Goal: Task Accomplishment & Management: Manage account settings

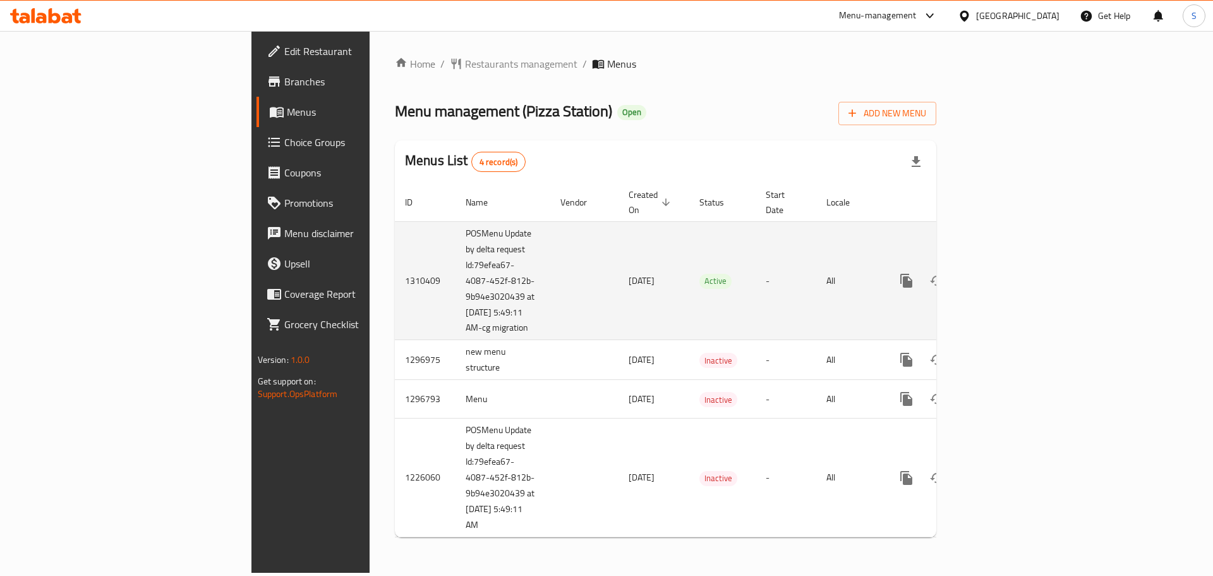
click at [694, 265] on td "Active" at bounding box center [722, 280] width 66 height 119
click at [1005, 276] on icon "enhanced table" at bounding box center [997, 280] width 15 height 15
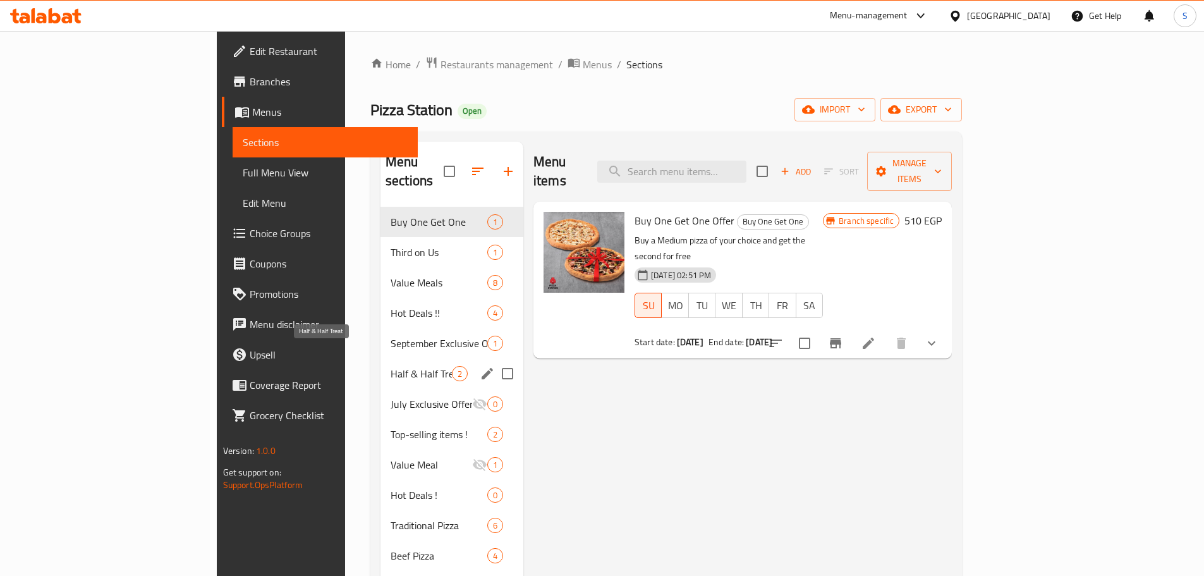
click at [391, 366] on span "Half & Half Treat" at bounding box center [421, 373] width 61 height 15
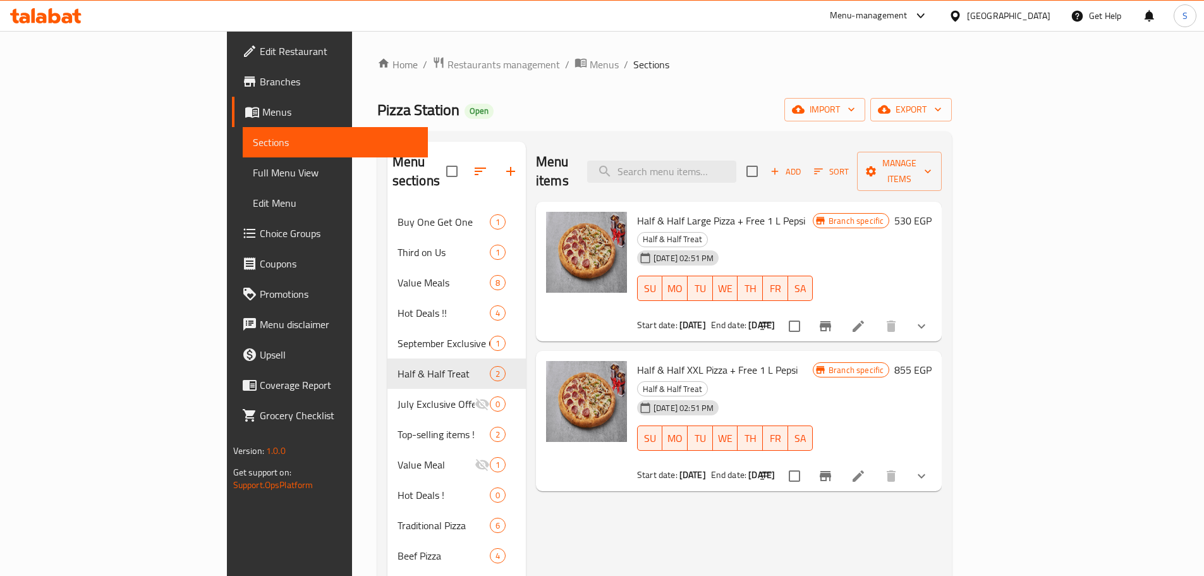
click at [253, 172] on span "Full Menu View" at bounding box center [335, 172] width 165 height 15
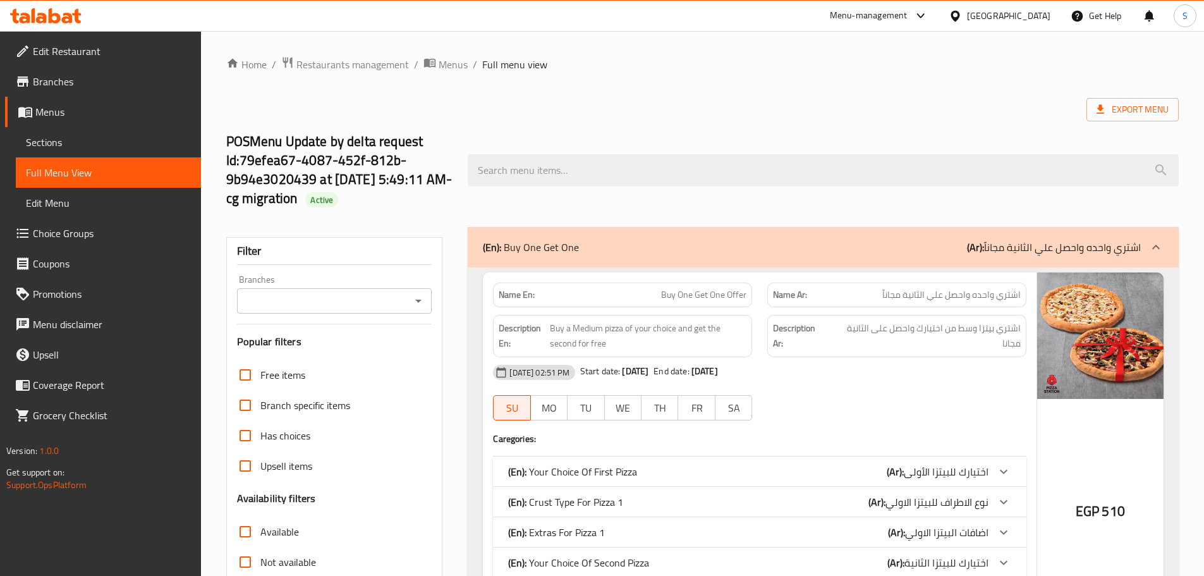
click at [543, 118] on div "POSMenu Update by delta request Id:79efea67-4087-452f-812b-9b94e3020439 at [DAT…" at bounding box center [702, 170] width 967 height 113
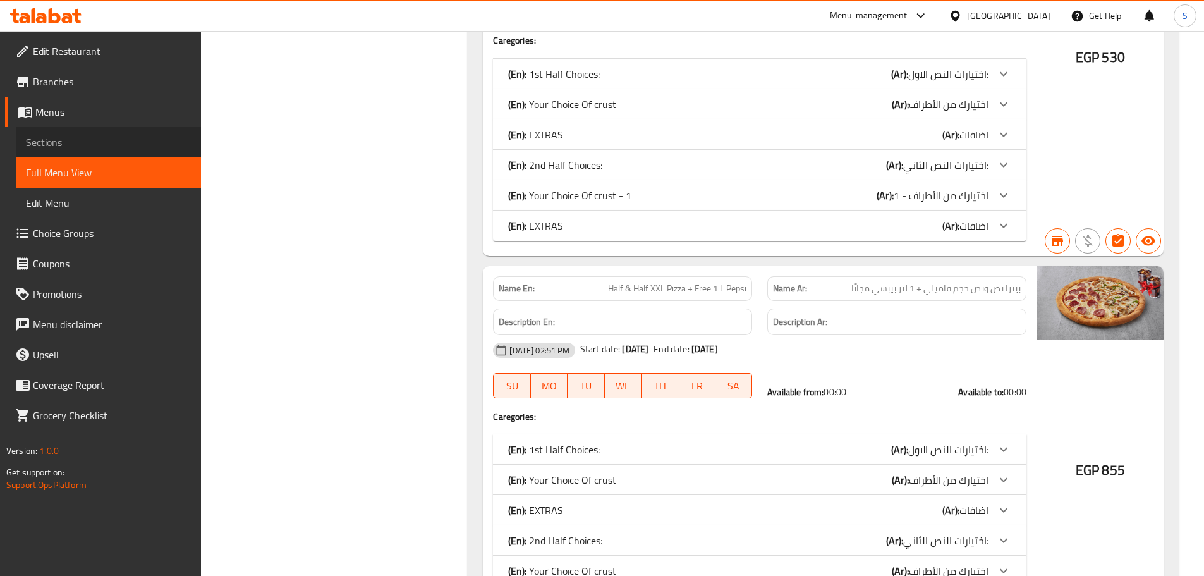
click at [73, 143] on span "Sections" at bounding box center [108, 142] width 165 height 15
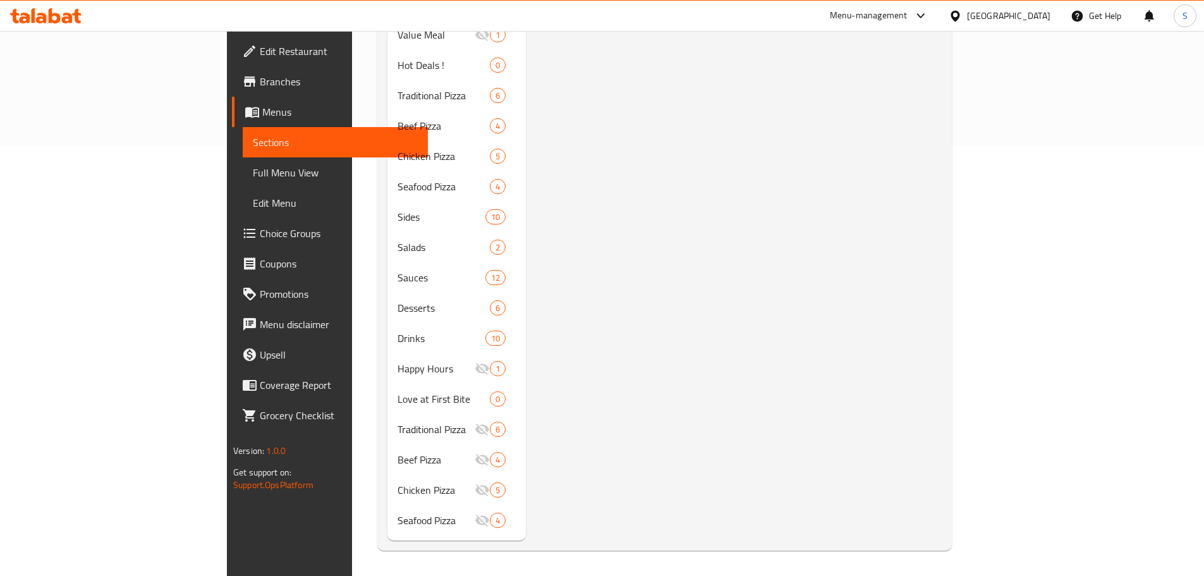
scroll to position [177, 0]
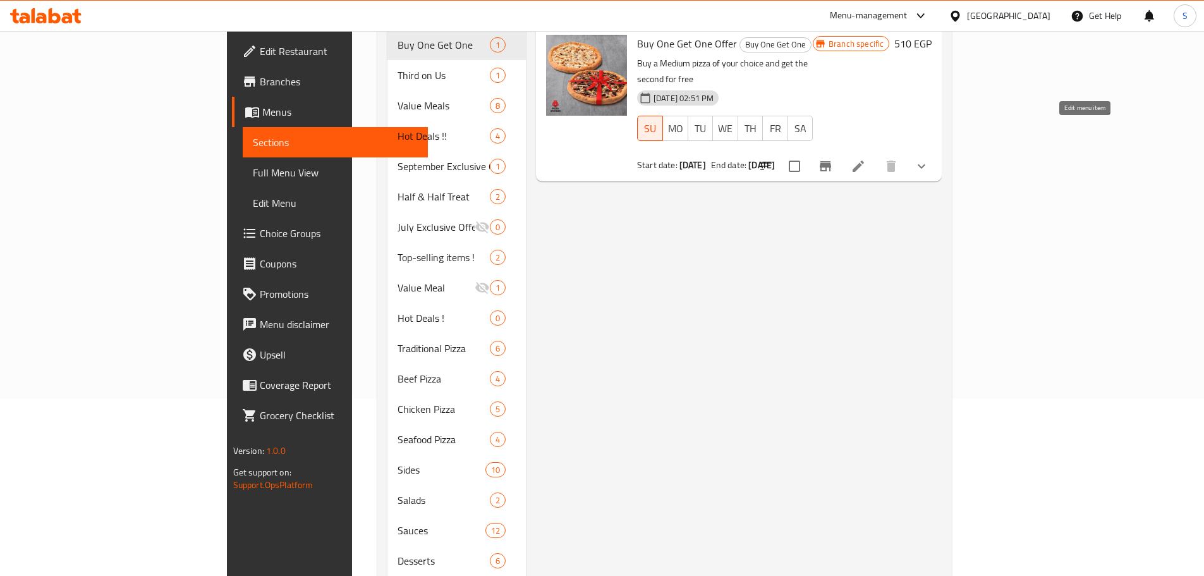
click at [866, 159] on icon at bounding box center [858, 166] width 15 height 15
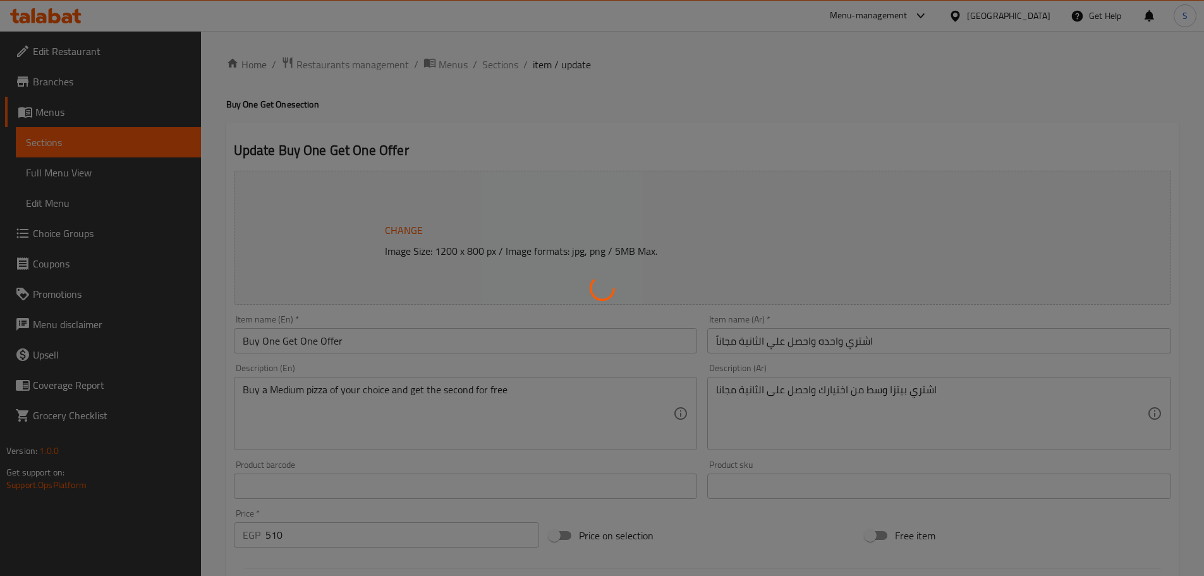
type input "اختيارك للبيتزا الأولى"
type input "1"
type input "نوع الاطراف للبيتزا الاولي"
type input "1"
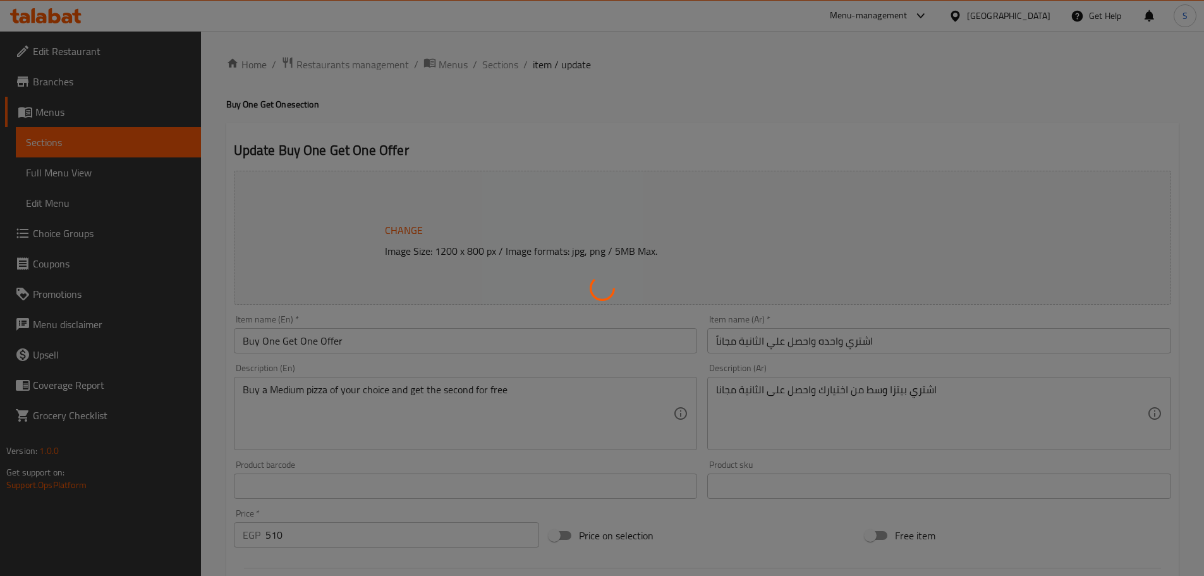
type input "1"
type input "اضافات البيتزا الاولي"
type input "0"
type input "10"
type input "اختيارك للبيتزا الثانية"
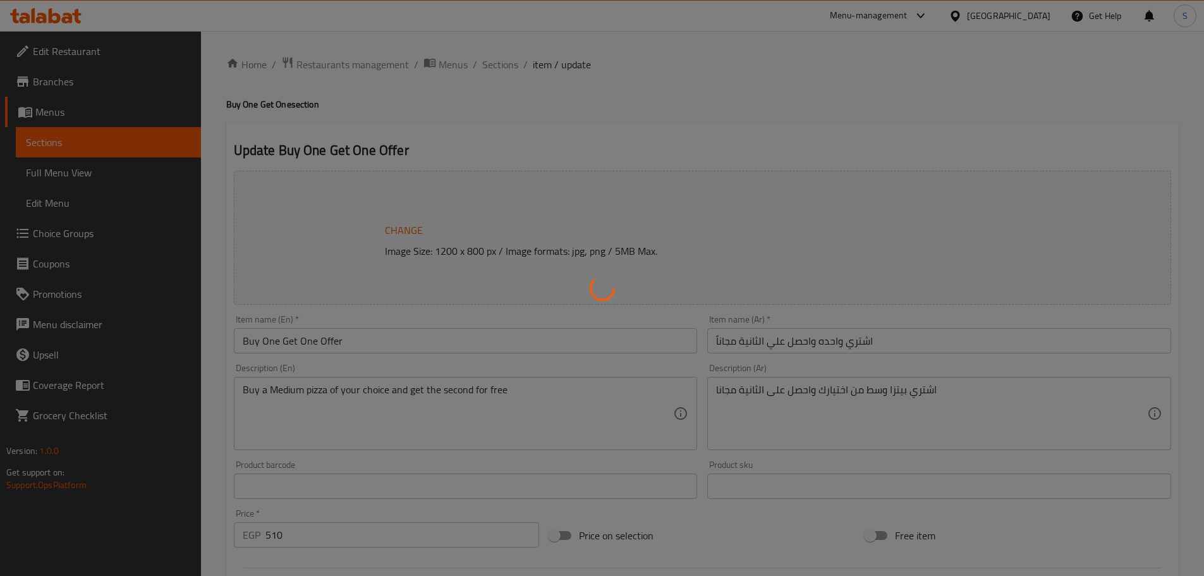
type input "1"
type input "نوع الاطراف للبيتزا الثاثنية"
type input "1"
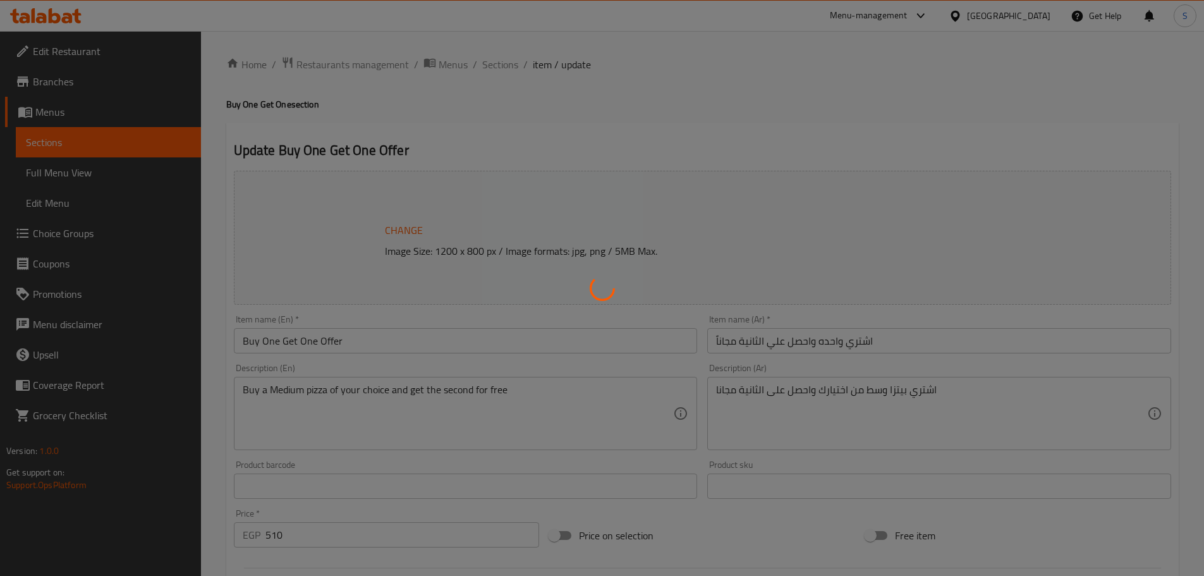
type input "اضافات البيتزا الثانية"
type input "0"
type input "10"
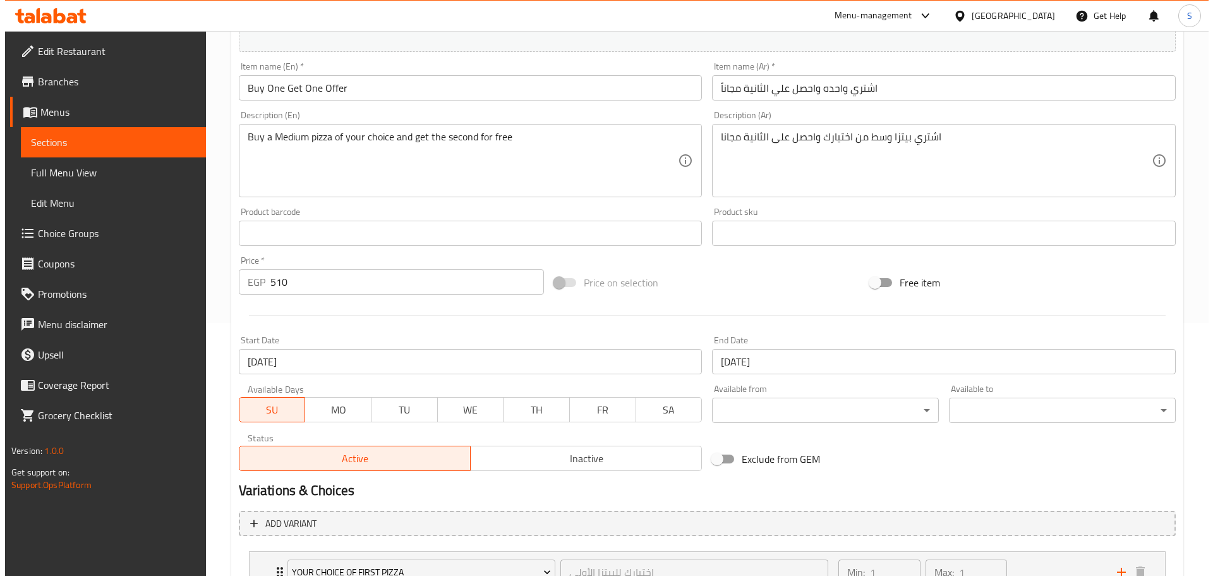
scroll to position [316, 0]
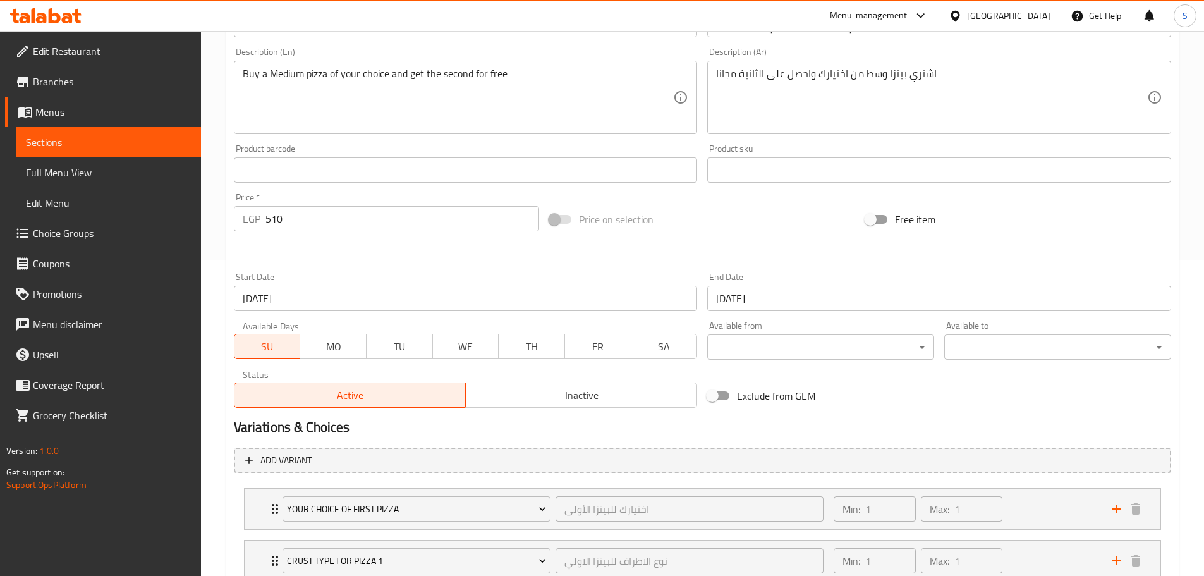
click at [801, 303] on input "[DATE]" at bounding box center [939, 298] width 464 height 25
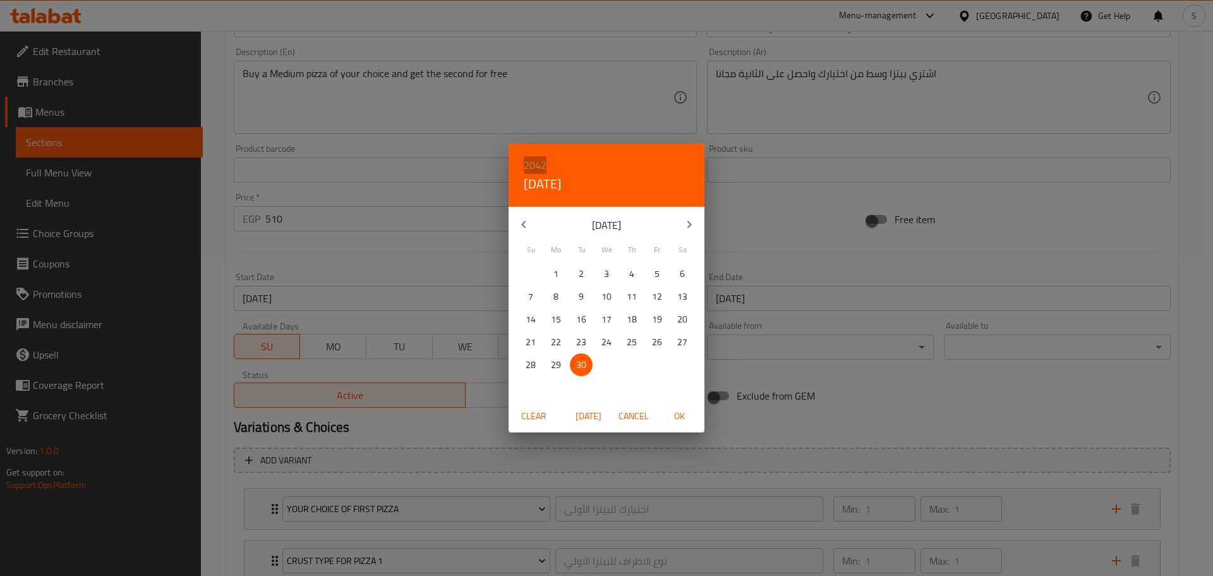
click at [530, 165] on h6 "2042" at bounding box center [535, 165] width 23 height 18
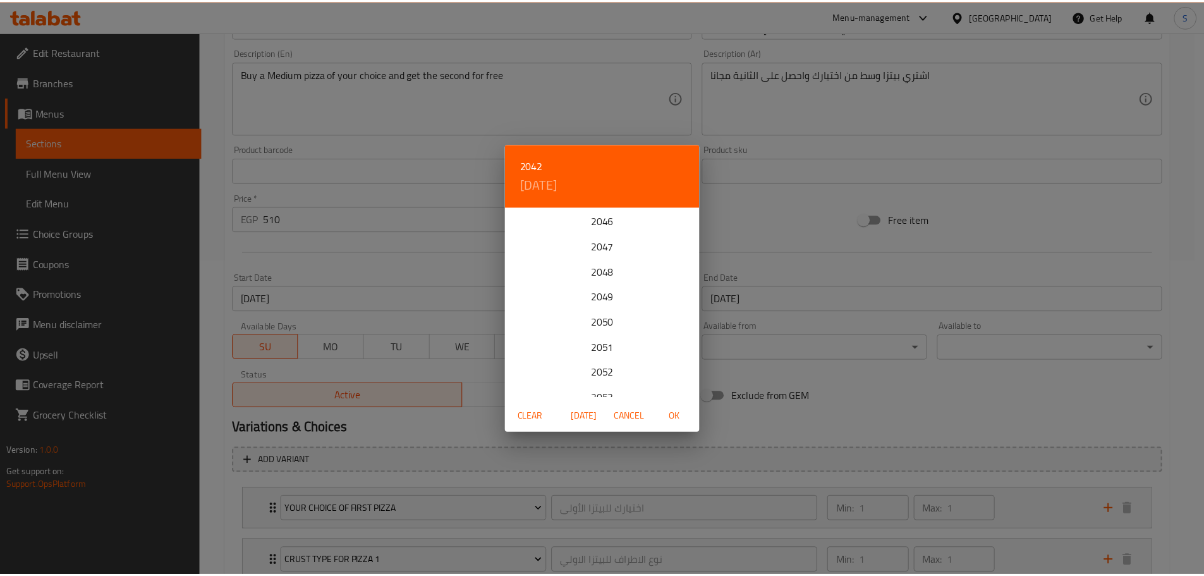
scroll to position [607, 0]
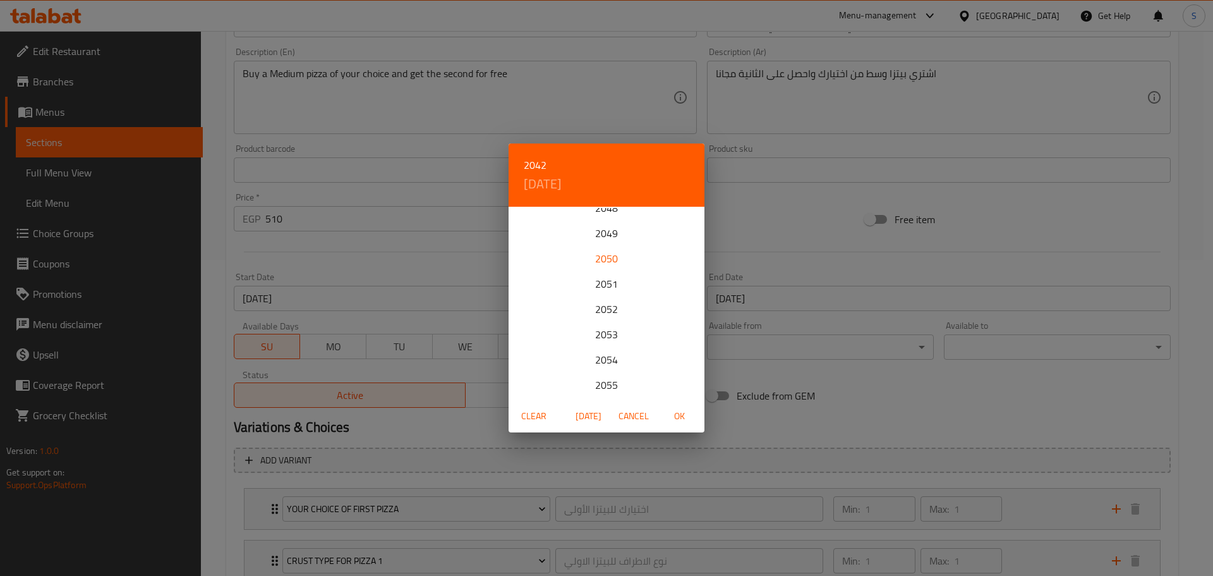
click at [607, 262] on div "2050" at bounding box center [607, 258] width 196 height 25
click at [659, 293] on p "9" at bounding box center [657, 297] width 5 height 16
click at [686, 416] on span "OK" at bounding box center [679, 416] width 30 height 16
type input "[DATE]"
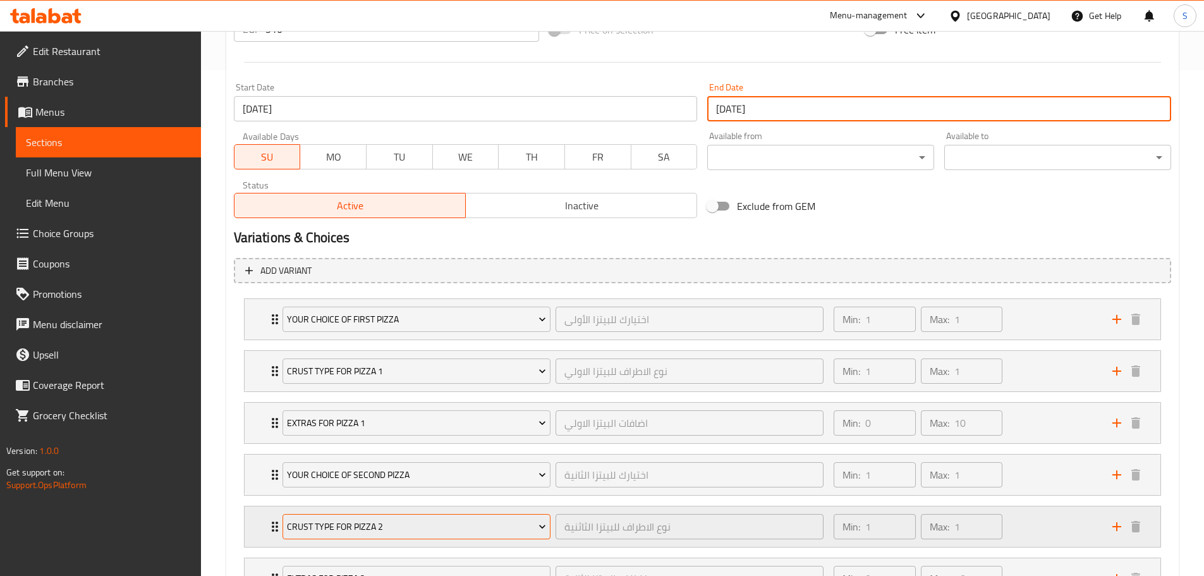
scroll to position [615, 0]
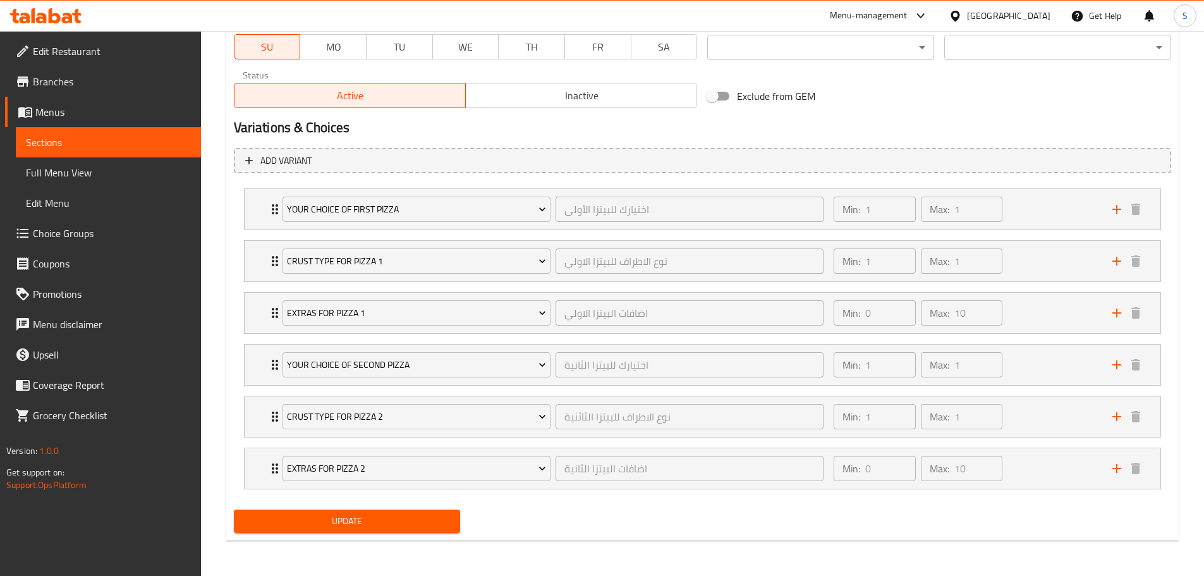
click at [434, 516] on span "Update" at bounding box center [347, 521] width 207 height 16
click at [427, 506] on div "Update" at bounding box center [347, 520] width 237 height 33
click at [432, 517] on span "Update" at bounding box center [347, 521] width 207 height 16
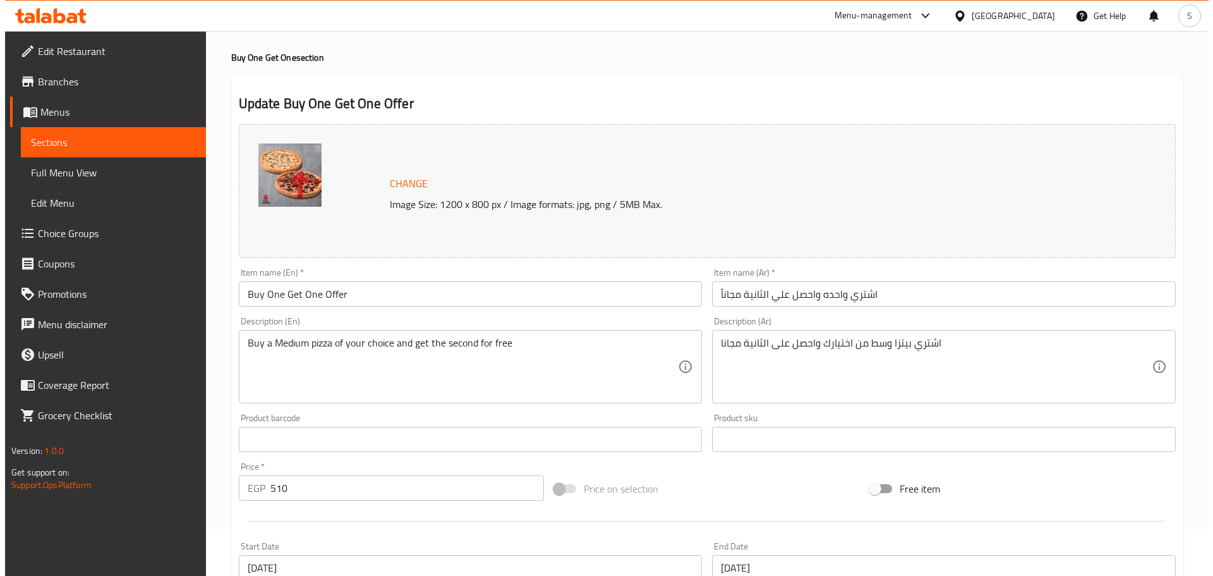
scroll to position [0, 0]
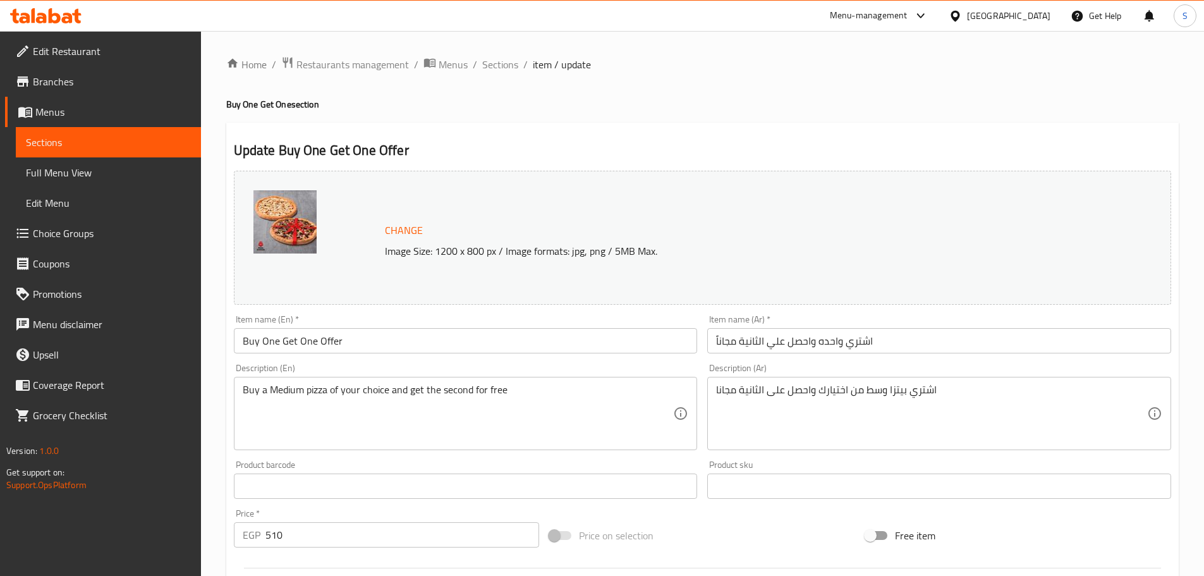
click at [353, 338] on input "Buy One Get One Offer" at bounding box center [466, 340] width 464 height 25
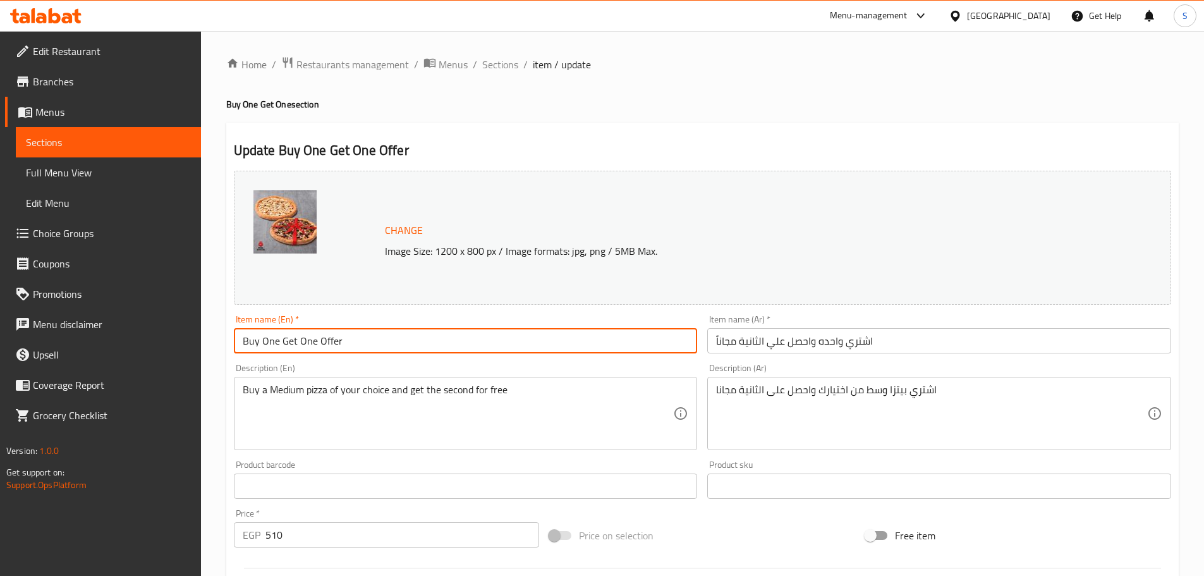
click at [353, 338] on input "Buy One Get One Offer" at bounding box center [466, 340] width 464 height 25
click at [500, 63] on span "Sections" at bounding box center [500, 64] width 36 height 15
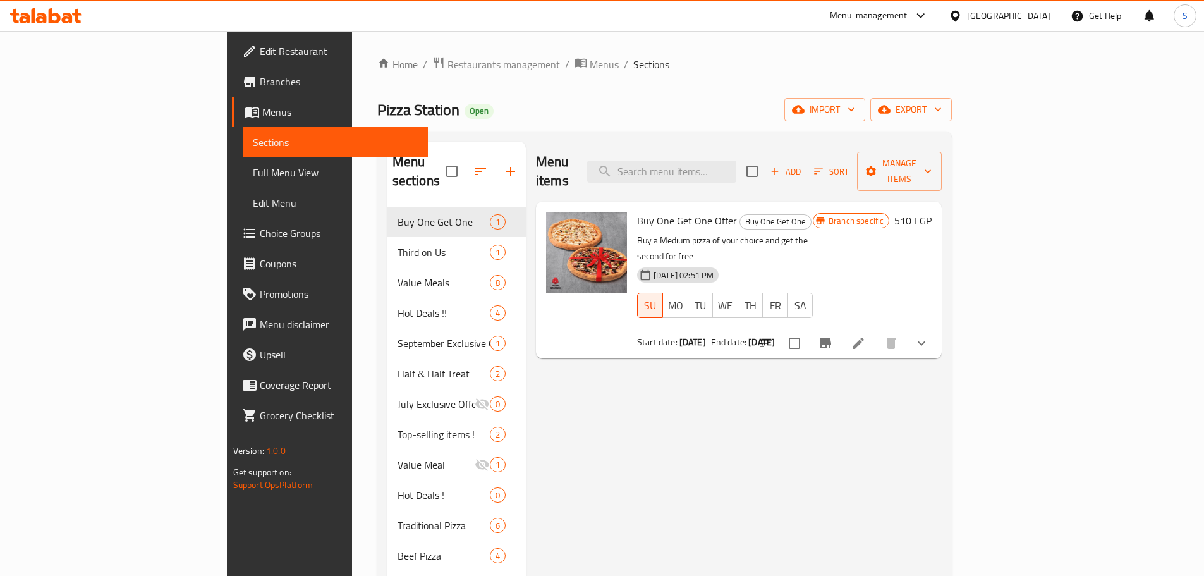
click at [664, 115] on div "Pizza Station Open import export" at bounding box center [664, 109] width 575 height 23
click at [866, 336] on icon at bounding box center [858, 343] width 15 height 15
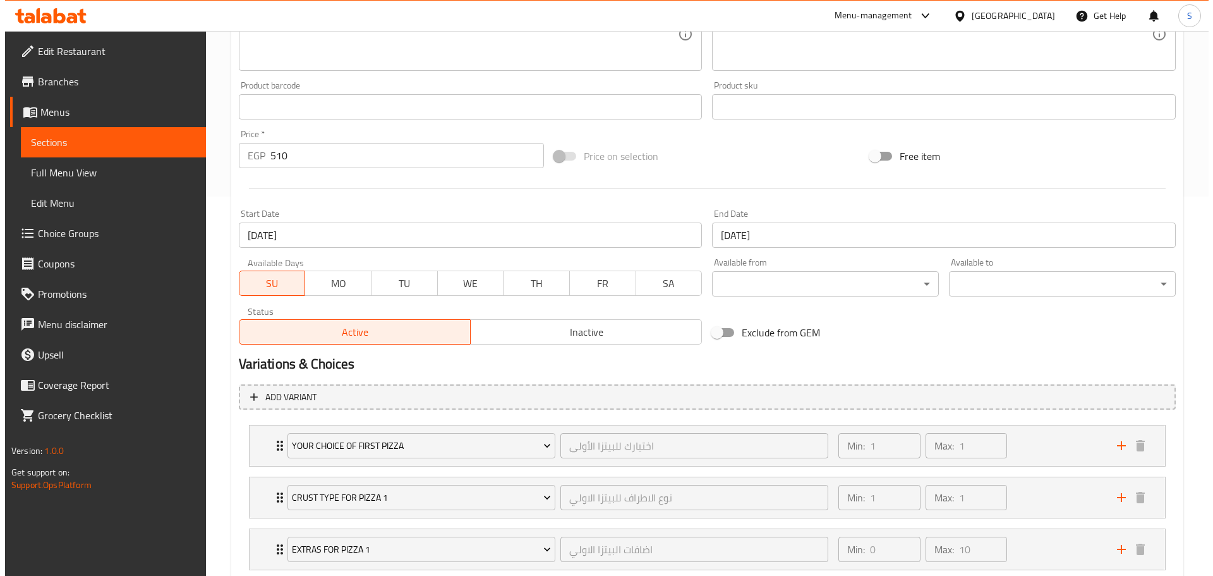
scroll to position [442, 0]
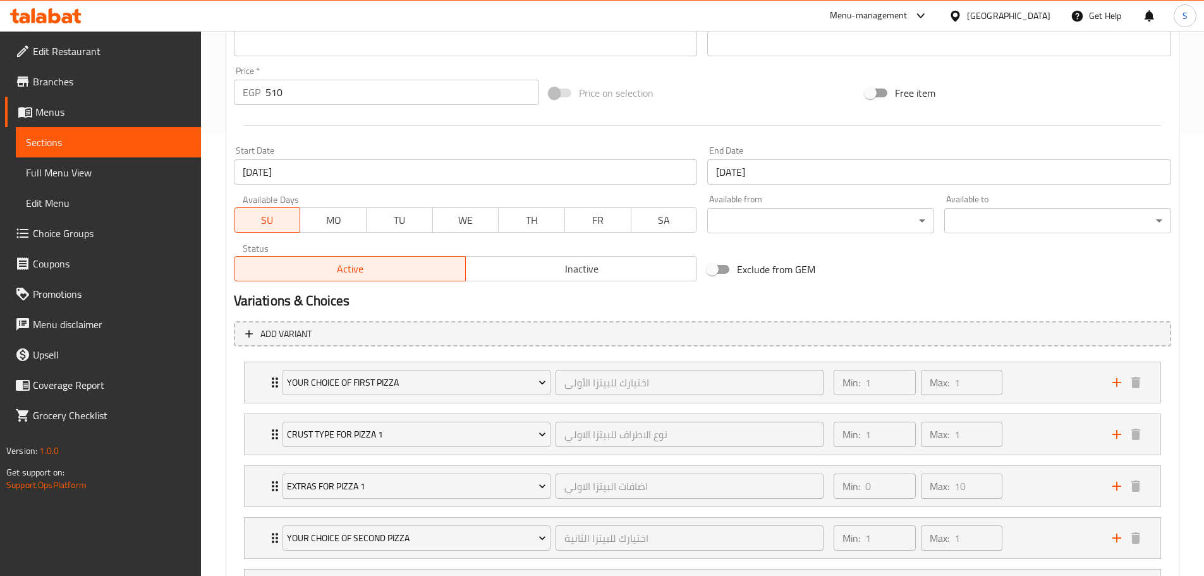
click at [792, 174] on input "[DATE]" at bounding box center [939, 171] width 464 height 25
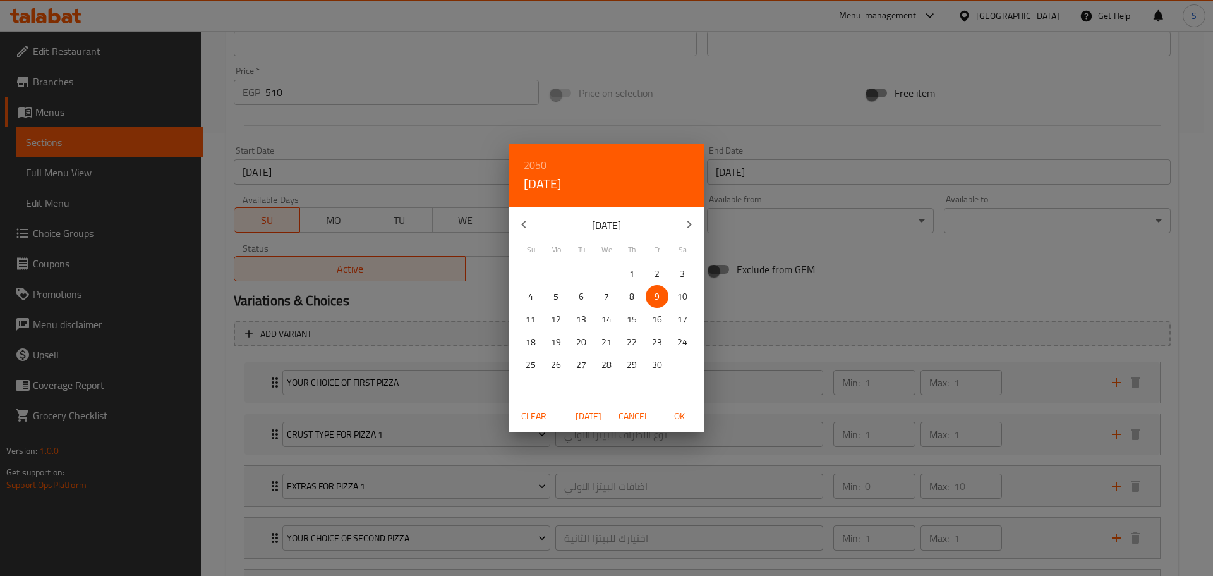
click at [524, 224] on icon "button" at bounding box center [523, 224] width 15 height 15
click at [523, 224] on icon "button" at bounding box center [523, 225] width 4 height 8
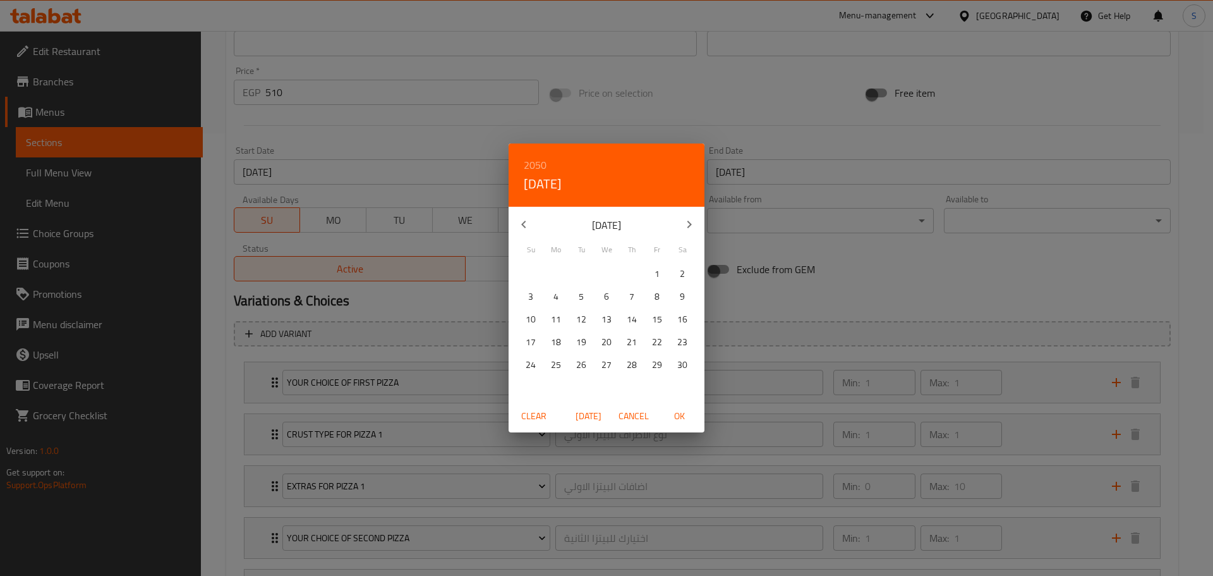
click at [523, 224] on icon "button" at bounding box center [523, 225] width 4 height 8
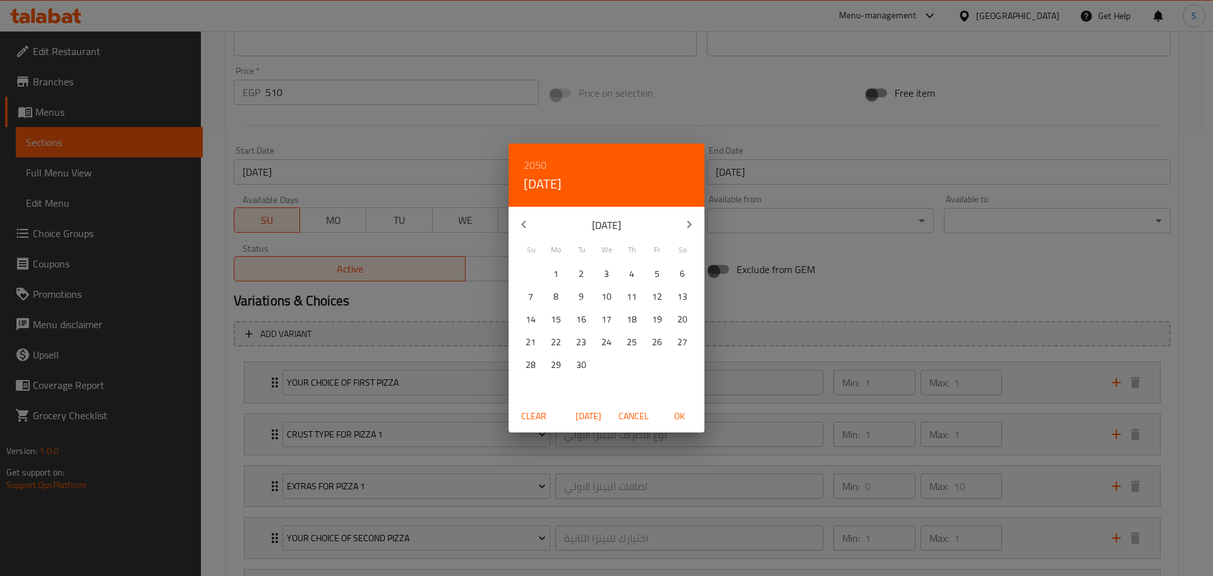
click at [537, 164] on h6 "2050" at bounding box center [535, 165] width 23 height 18
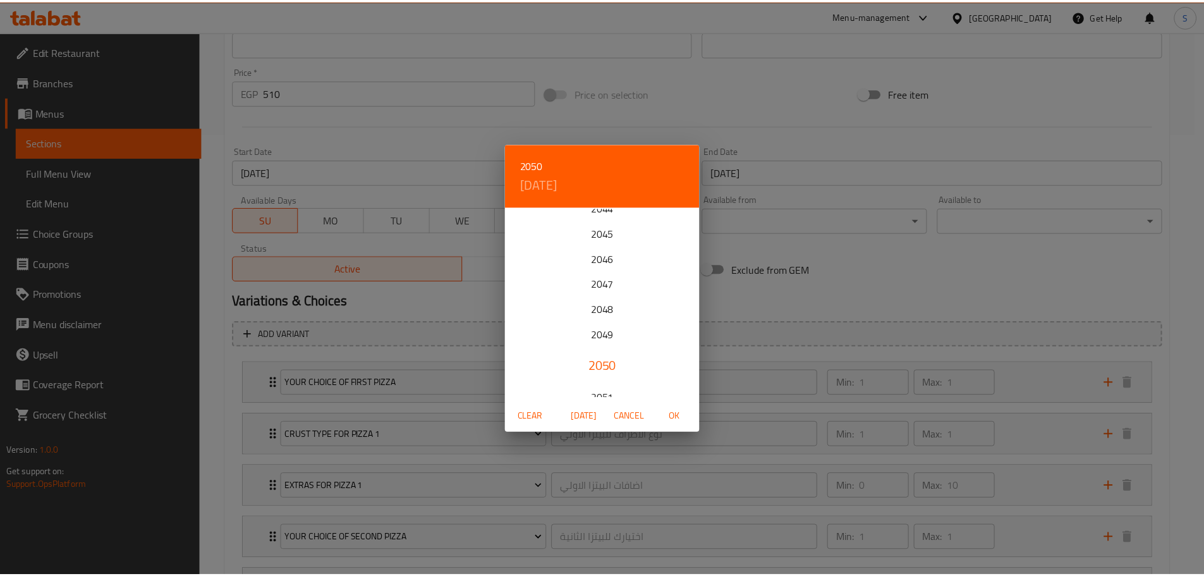
scroll to position [303, 0]
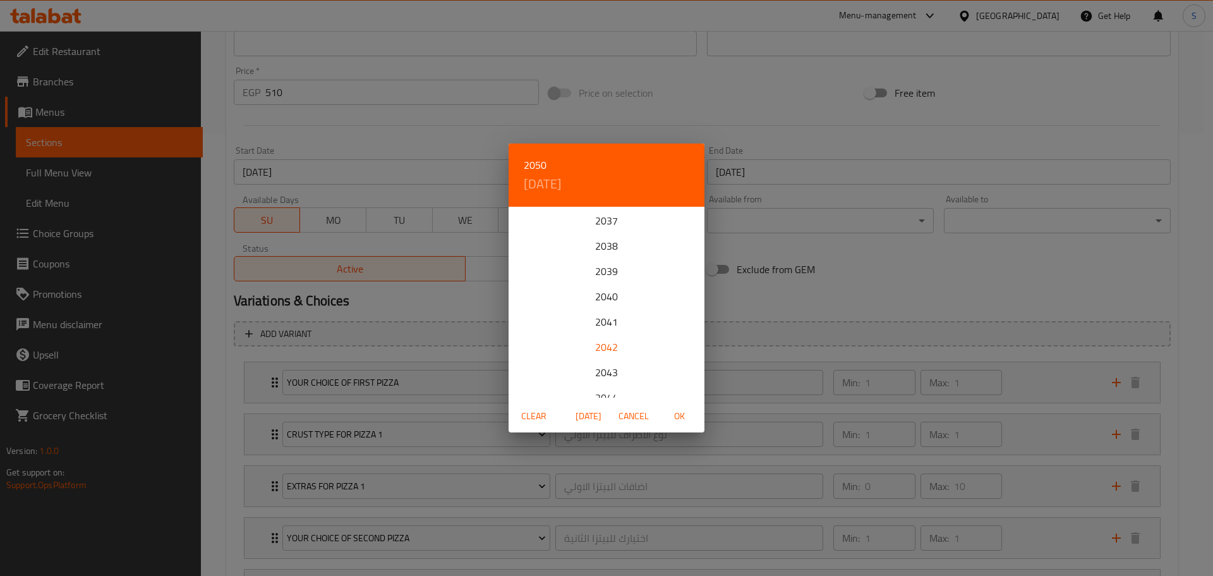
click at [606, 338] on div "2042" at bounding box center [607, 346] width 196 height 25
click at [585, 367] on p "30" at bounding box center [581, 365] width 10 height 16
click at [679, 411] on span "OK" at bounding box center [679, 416] width 30 height 16
type input "[DATE]"
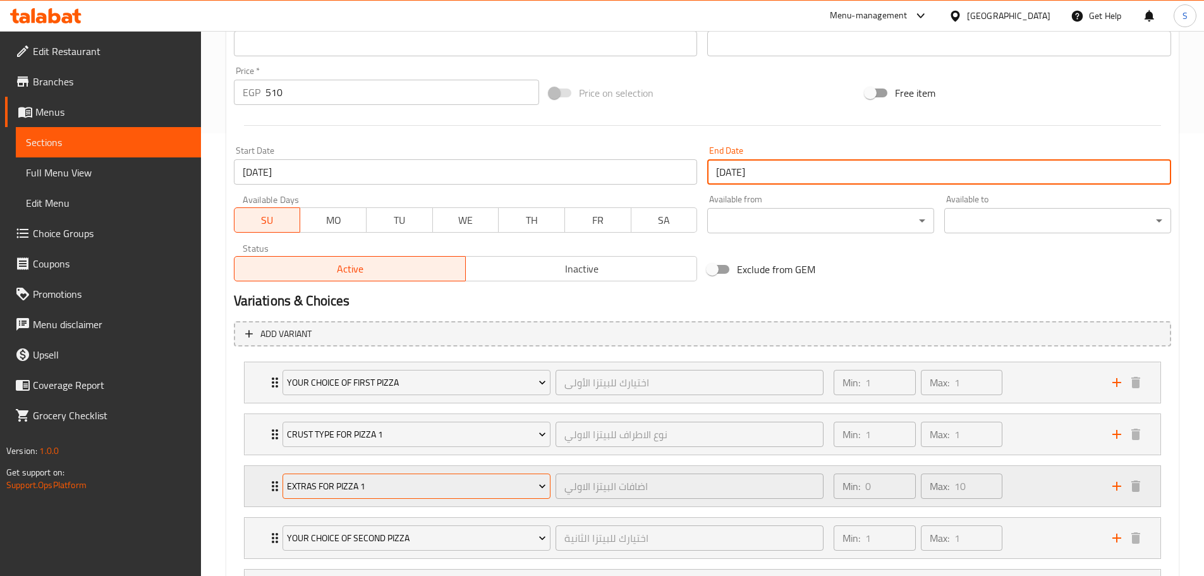
scroll to position [615, 0]
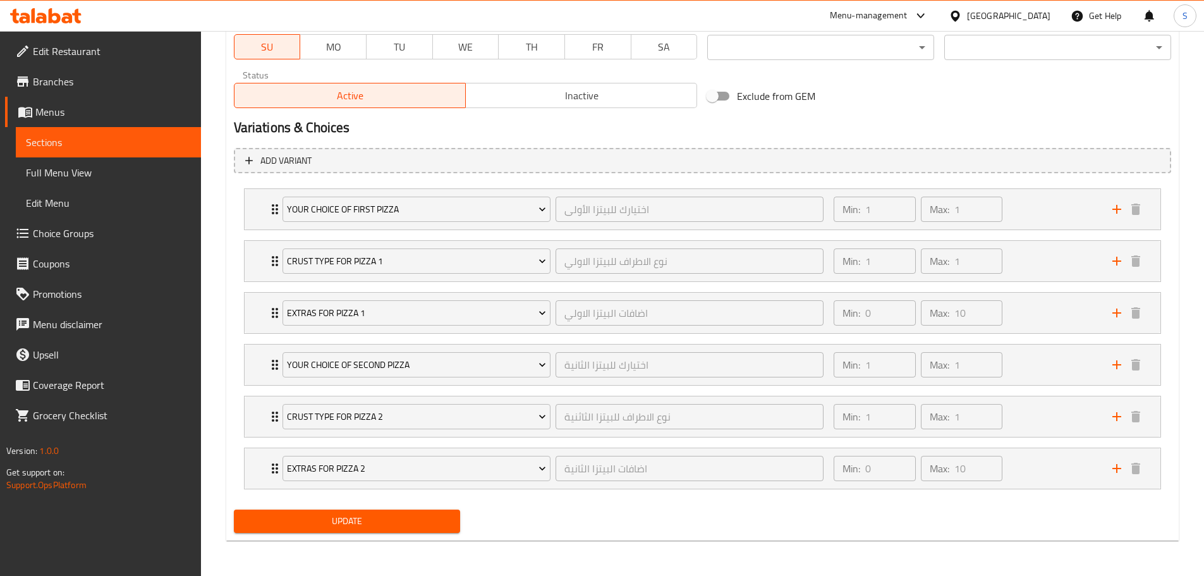
click at [370, 517] on span "Update" at bounding box center [347, 521] width 207 height 16
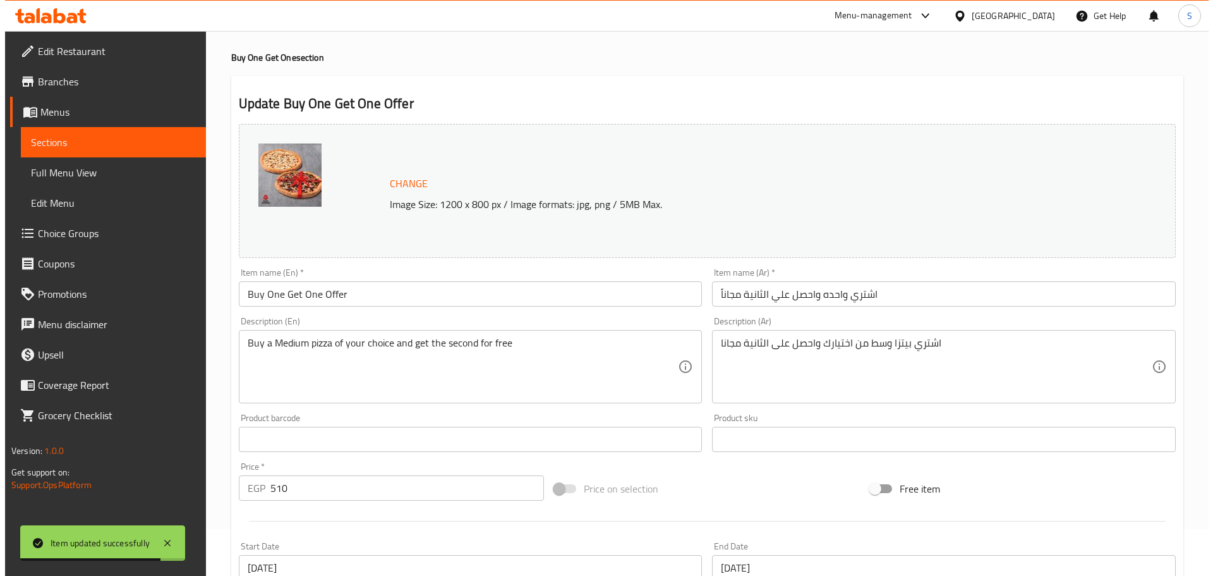
scroll to position [0, 0]
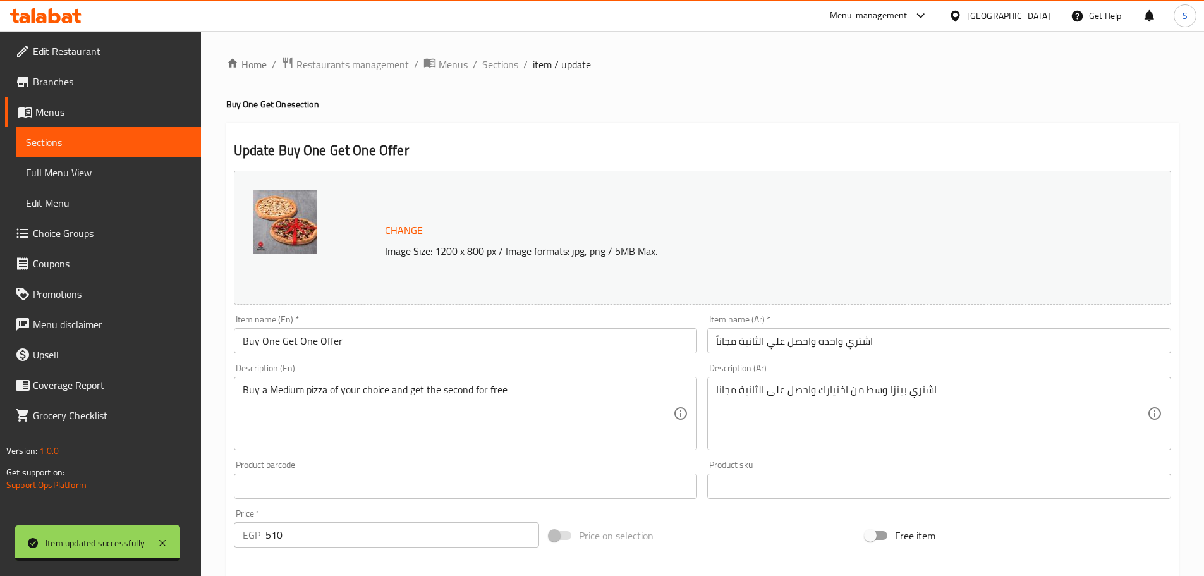
drag, startPoint x: 486, startPoint y: 64, endPoint x: 475, endPoint y: 77, distance: 17.1
click at [487, 64] on span "Sections" at bounding box center [500, 64] width 36 height 15
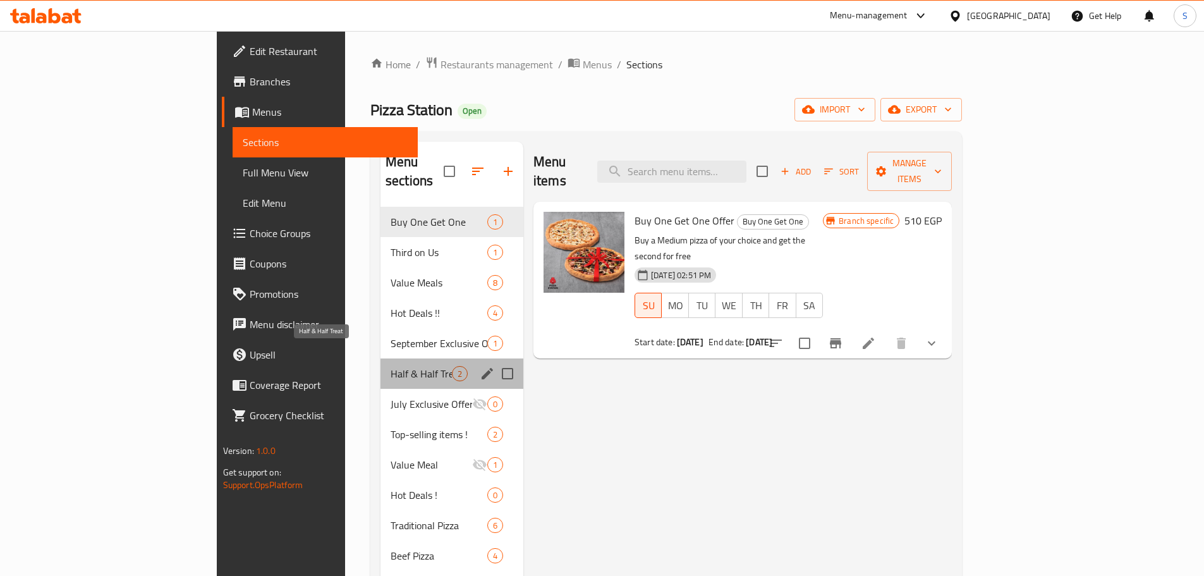
click at [391, 366] on span "Half & Half Treat" at bounding box center [421, 373] width 61 height 15
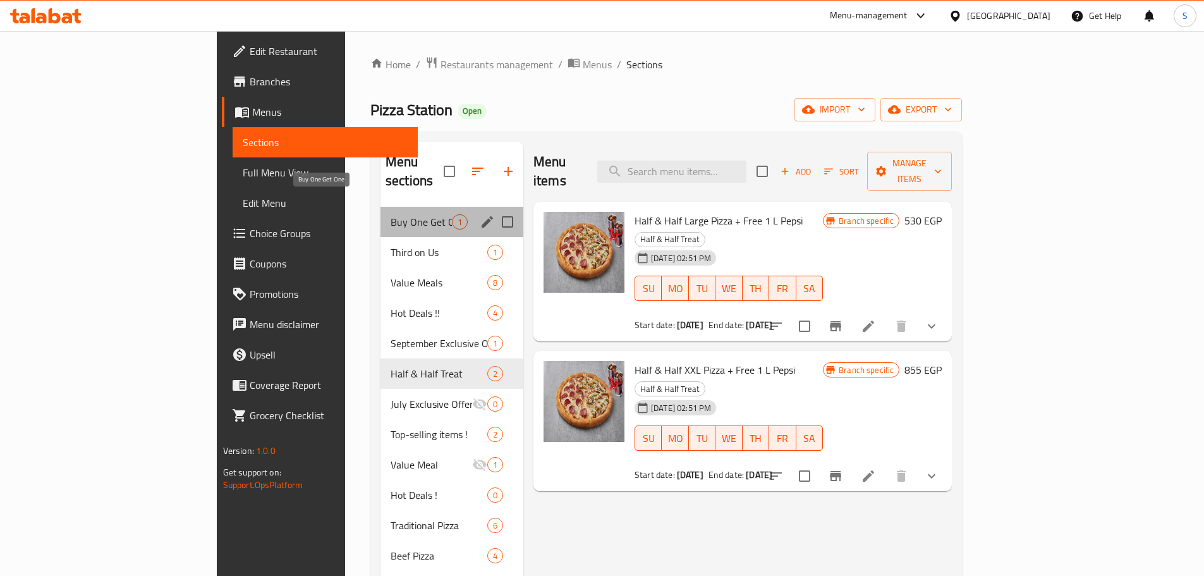
click at [391, 214] on span "Buy One Get One" at bounding box center [421, 221] width 61 height 15
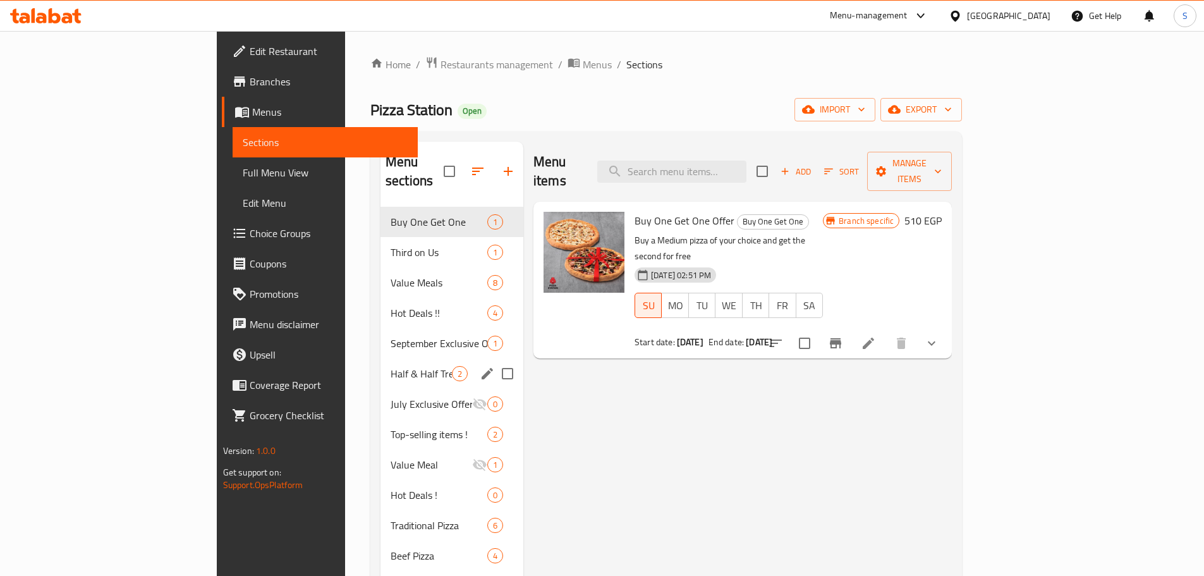
click at [380, 362] on div "Half & Half Treat 2" at bounding box center [451, 373] width 143 height 30
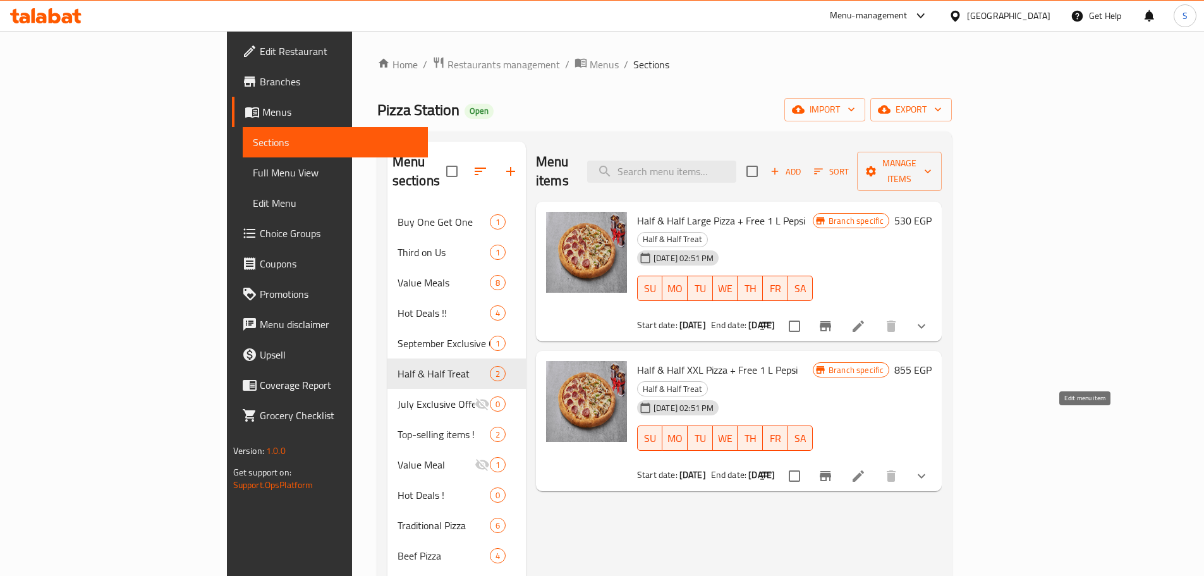
click at [866, 468] on icon at bounding box center [858, 475] width 15 height 15
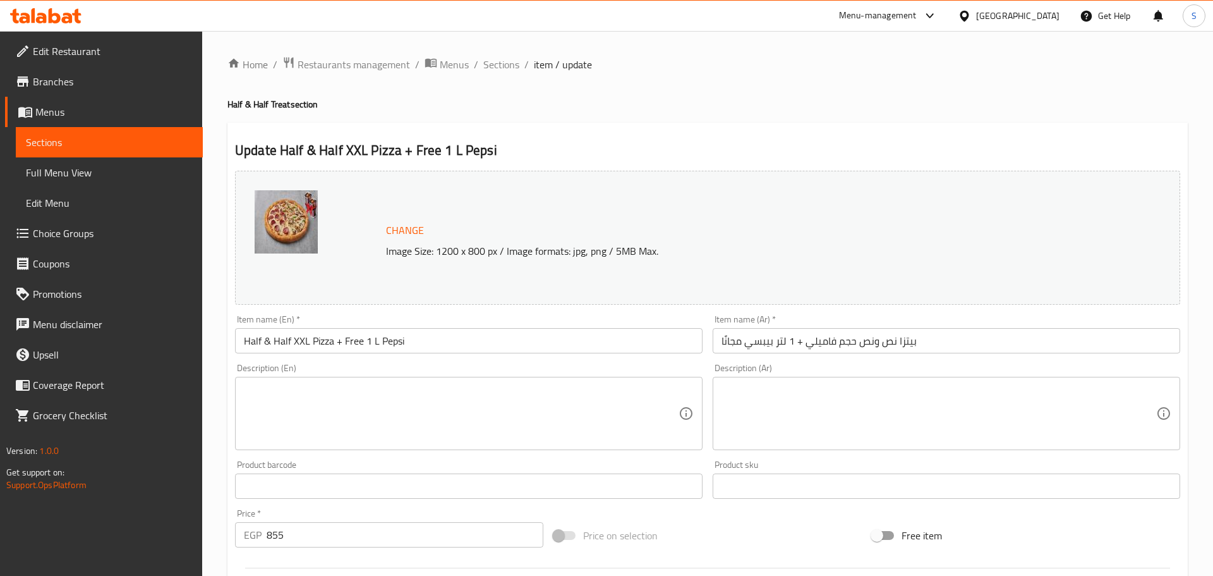
scroll to position [253, 0]
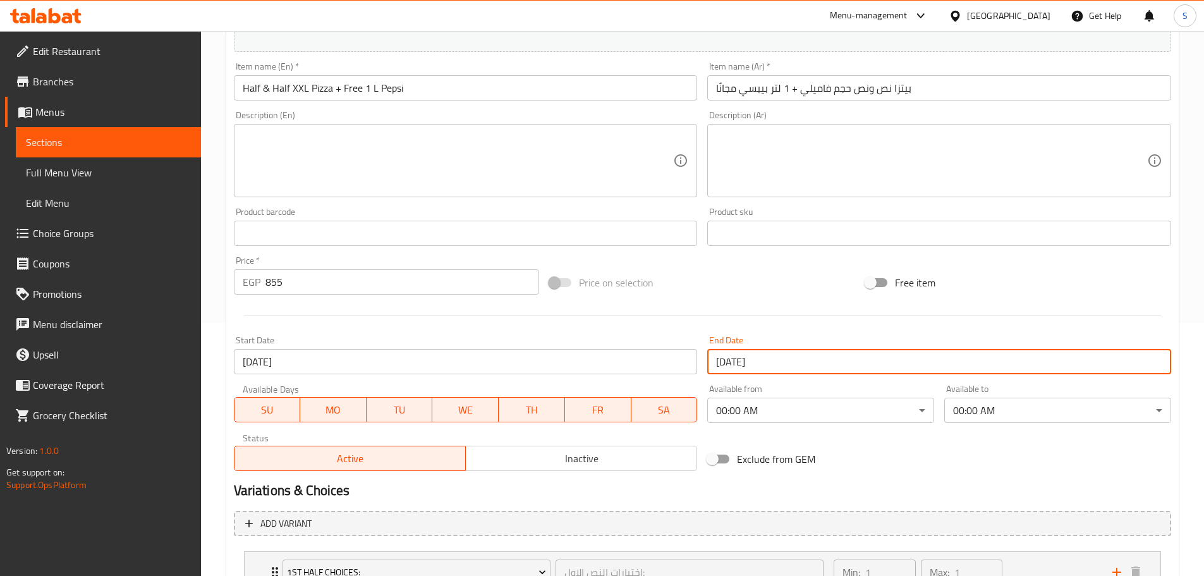
click at [799, 360] on input "[DATE]" at bounding box center [939, 361] width 464 height 25
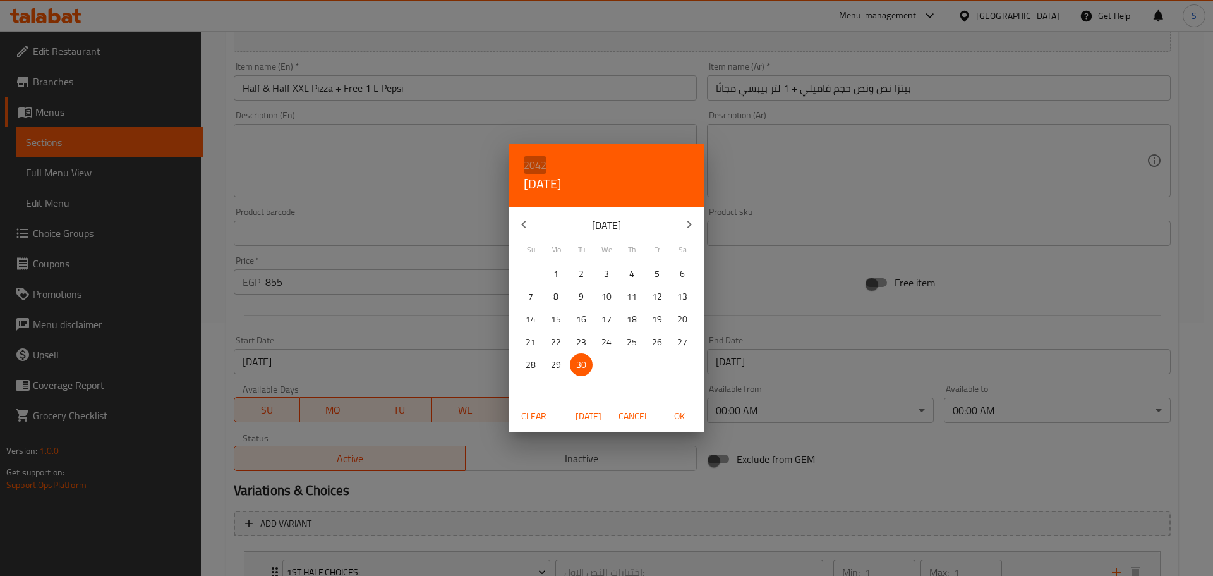
click at [537, 165] on h6 "2042" at bounding box center [535, 165] width 23 height 18
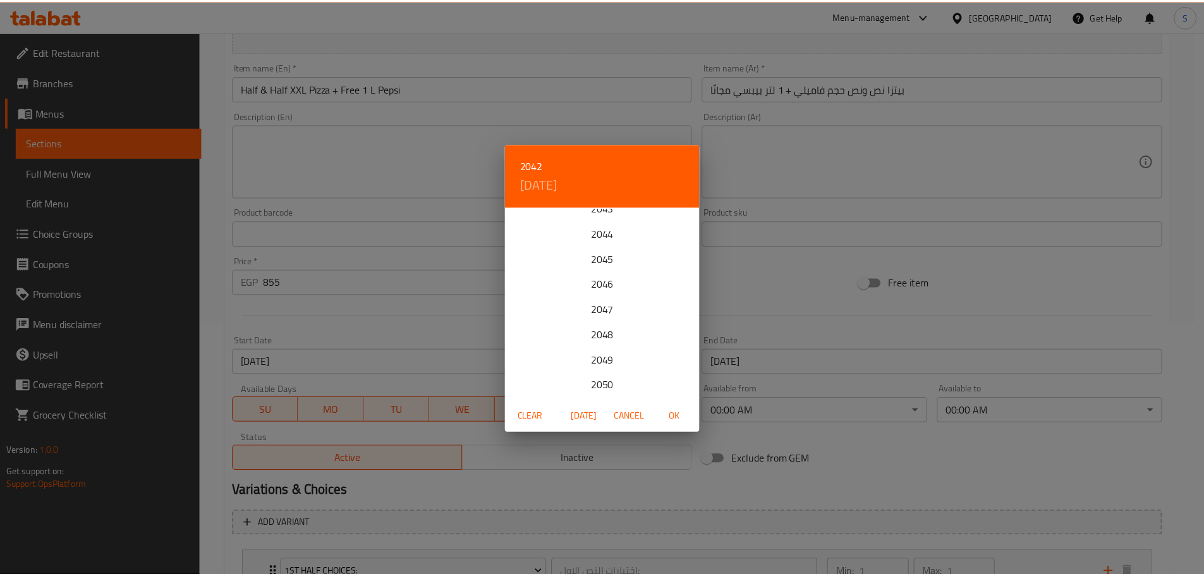
scroll to position [543, 0]
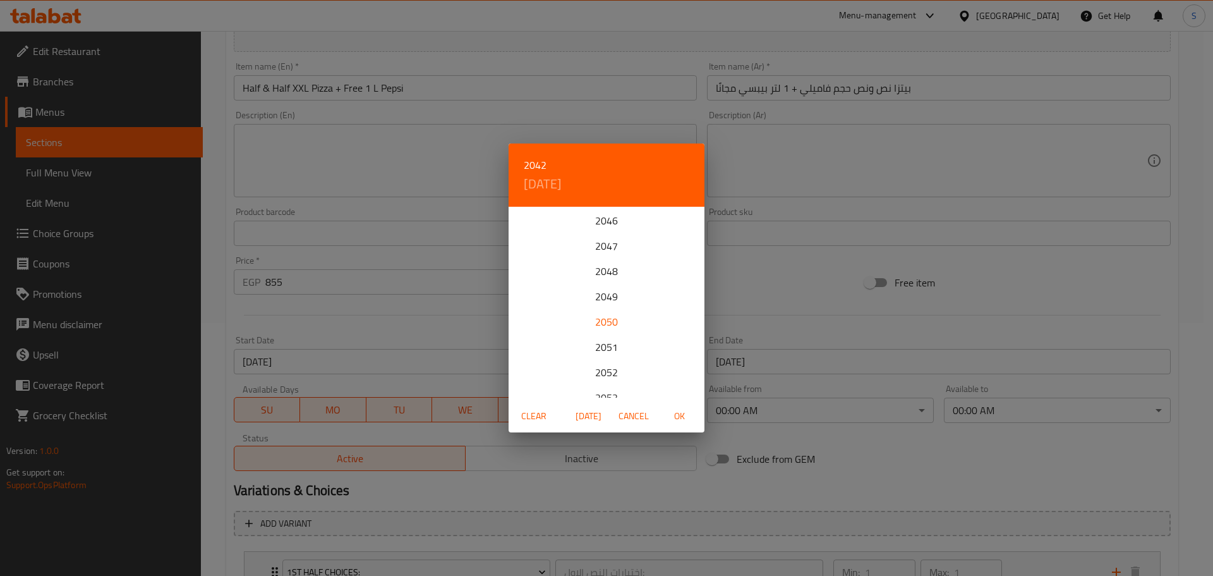
click at [611, 325] on div "2050" at bounding box center [607, 321] width 196 height 25
click at [651, 300] on span "9" at bounding box center [657, 297] width 23 height 16
click at [686, 409] on span "OK" at bounding box center [679, 416] width 30 height 16
type input "[DATE]"
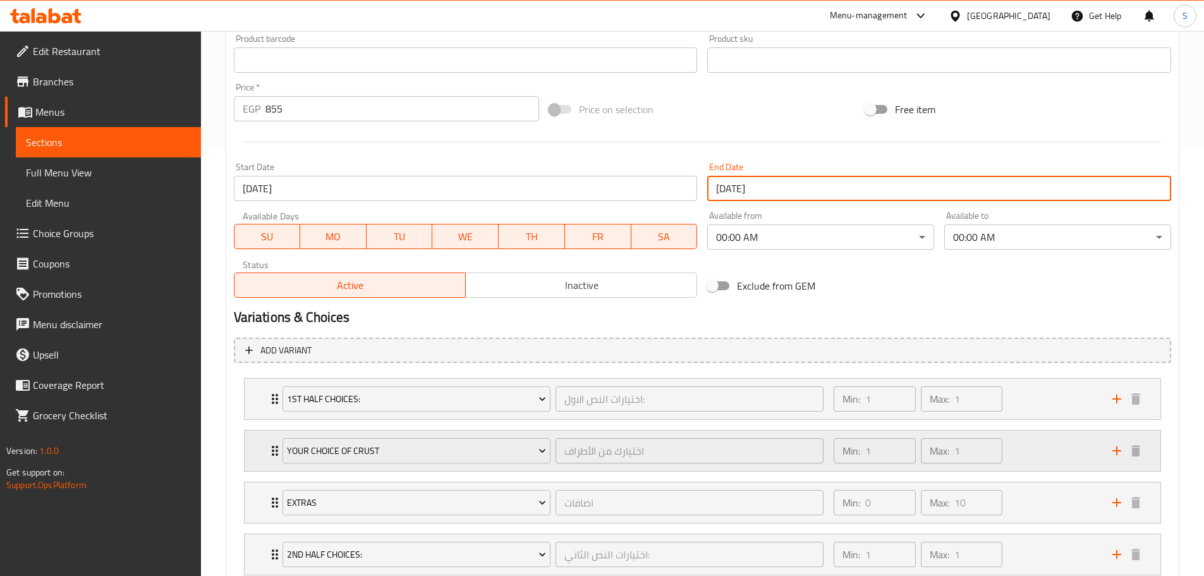
scroll to position [615, 0]
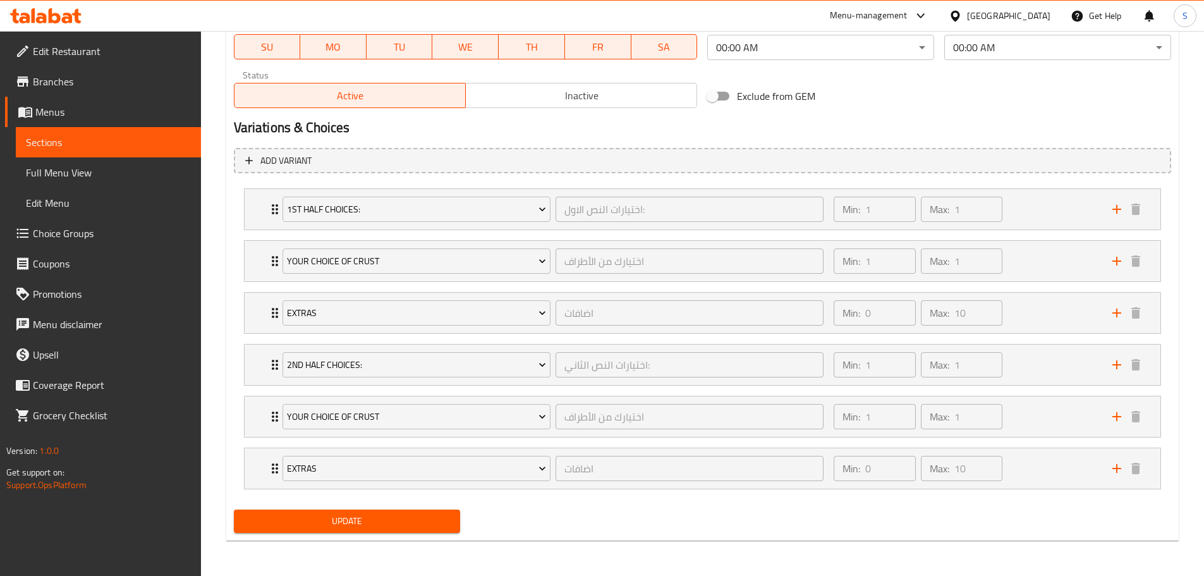
click at [421, 511] on button "Update" at bounding box center [347, 520] width 227 height 23
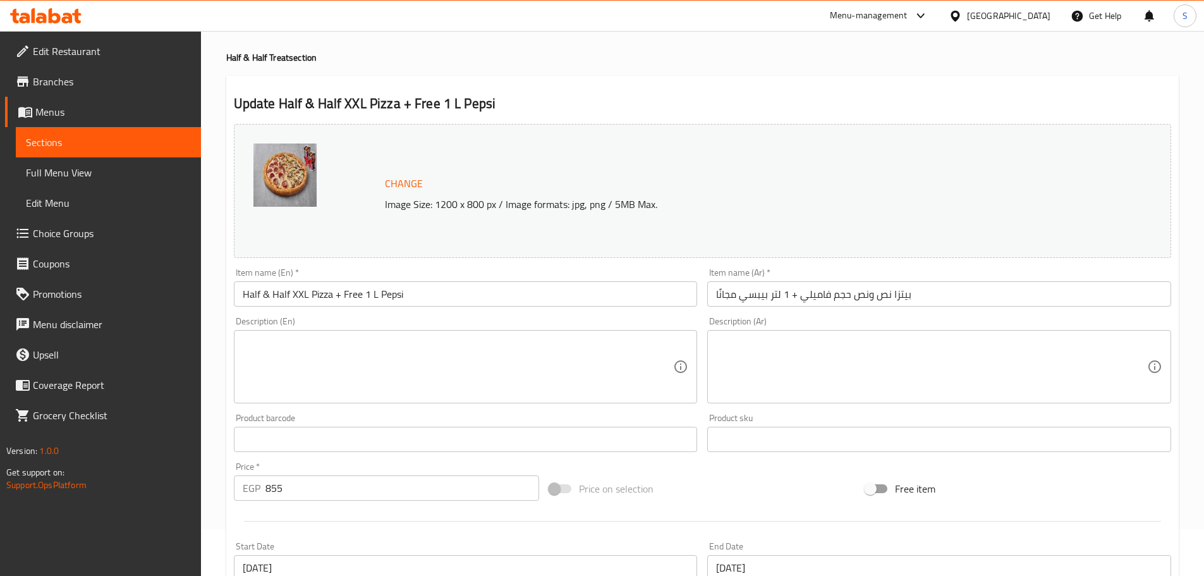
scroll to position [0, 0]
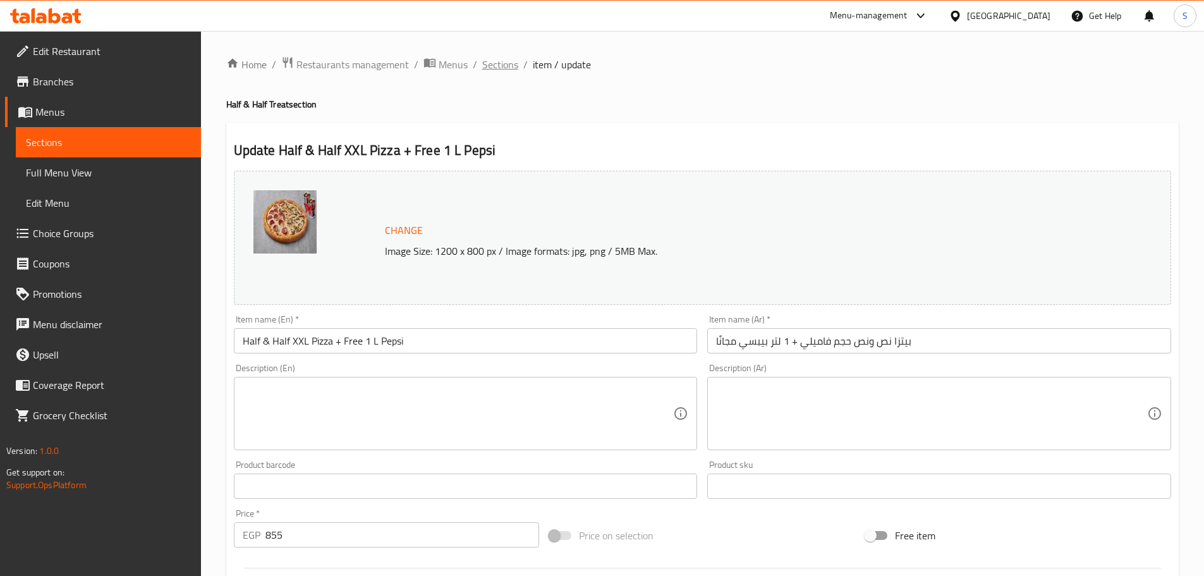
click at [508, 66] on span "Sections" at bounding box center [500, 64] width 36 height 15
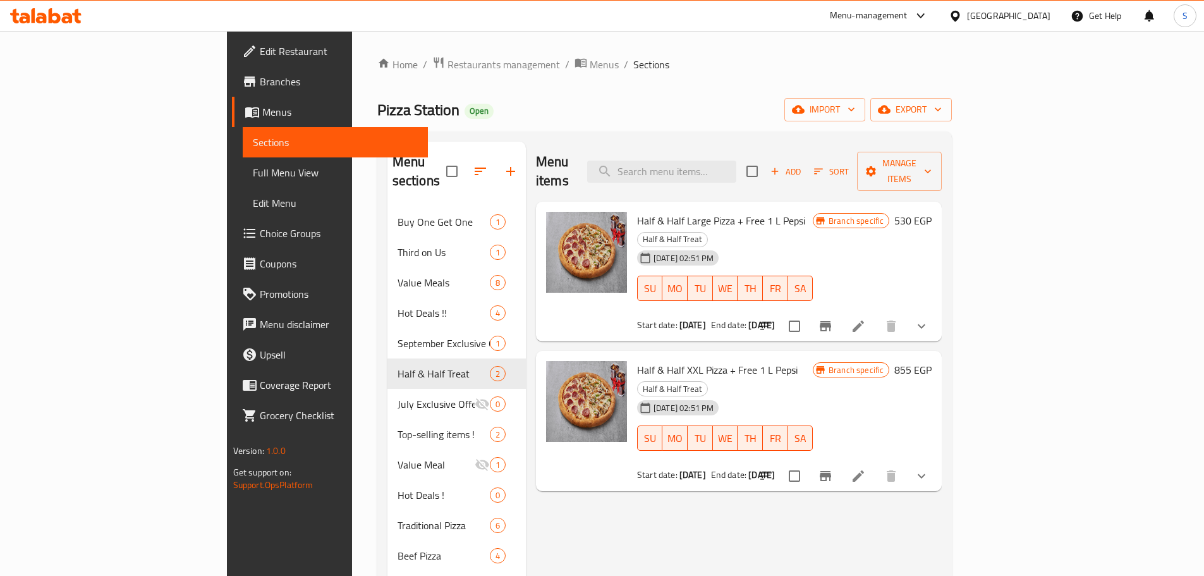
click at [260, 83] on span "Branches" at bounding box center [339, 81] width 158 height 15
